Goal: Find contact information: Find contact information

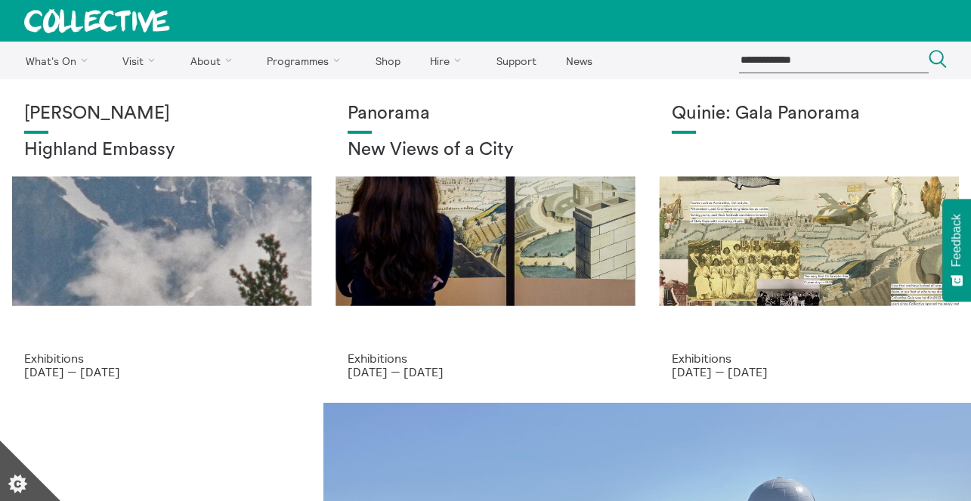
click at [135, 65] on link "Visit" at bounding box center [142, 61] width 65 height 38
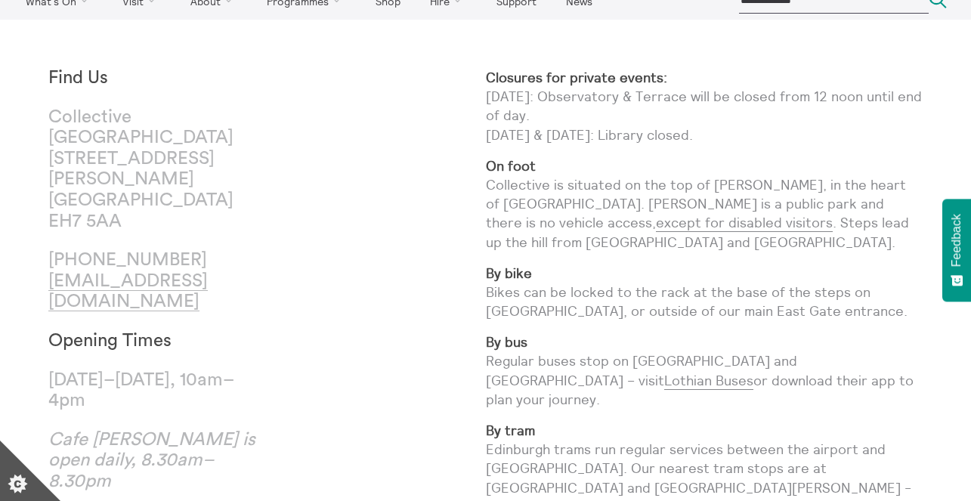
scroll to position [70, 0]
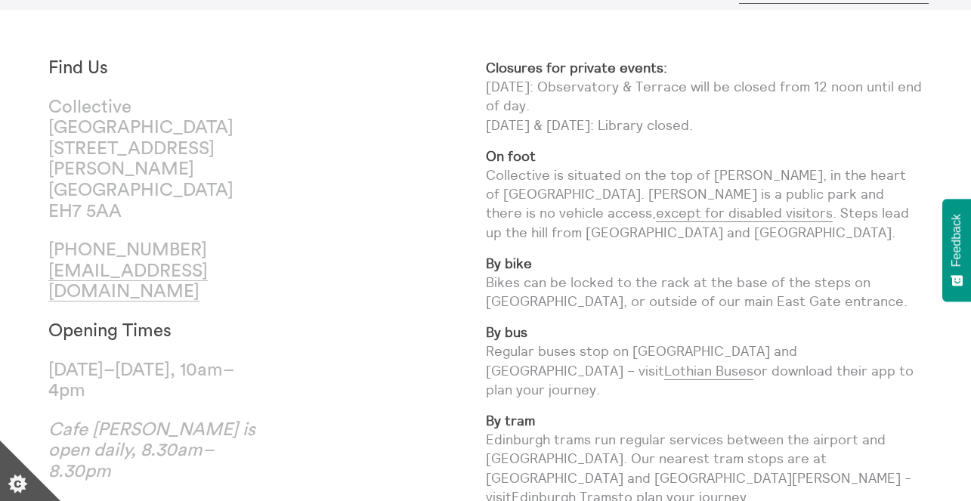
drag, startPoint x: 103, startPoint y: 228, endPoint x: 217, endPoint y: 229, distance: 114.1
click at [217, 240] on p "+44 (0)131 556 1264 mail@collective-edinburgh.art" at bounding box center [157, 271] width 218 height 63
copy p "131 556 1264"
